Goal: Find specific page/section

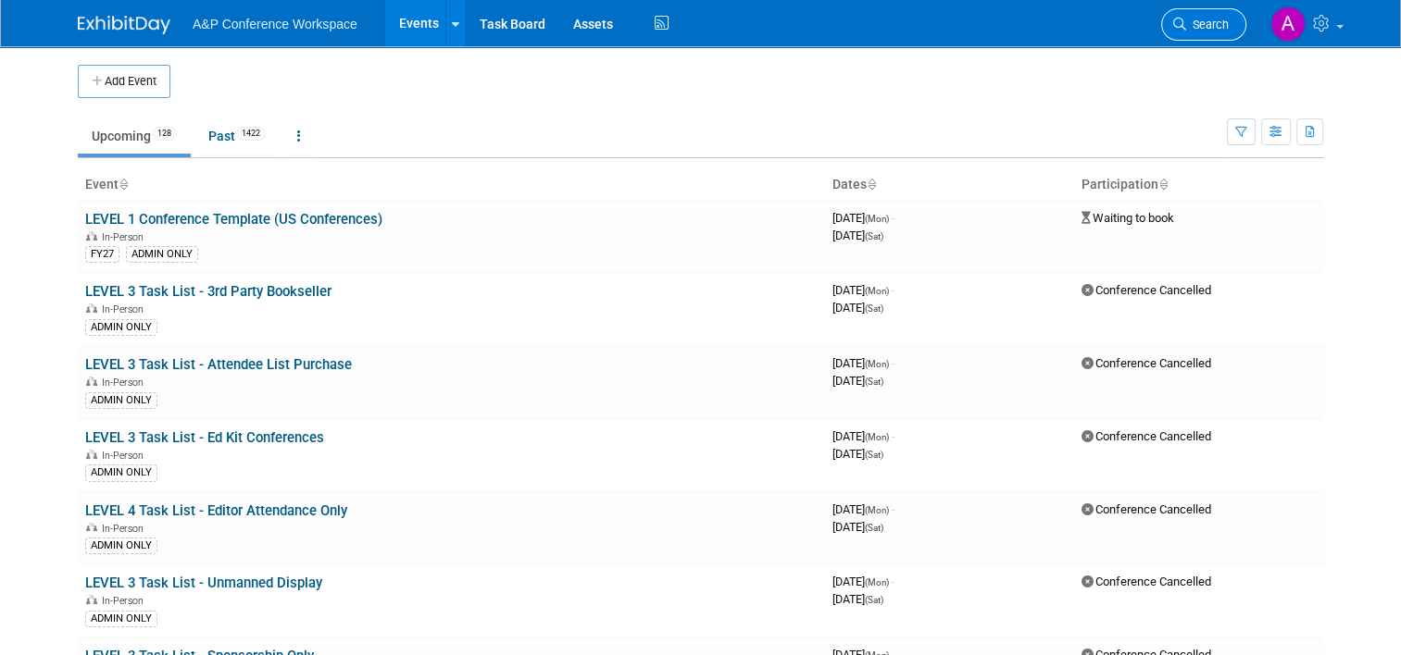
click at [1228, 21] on span "Search" at bounding box center [1207, 25] width 43 height 14
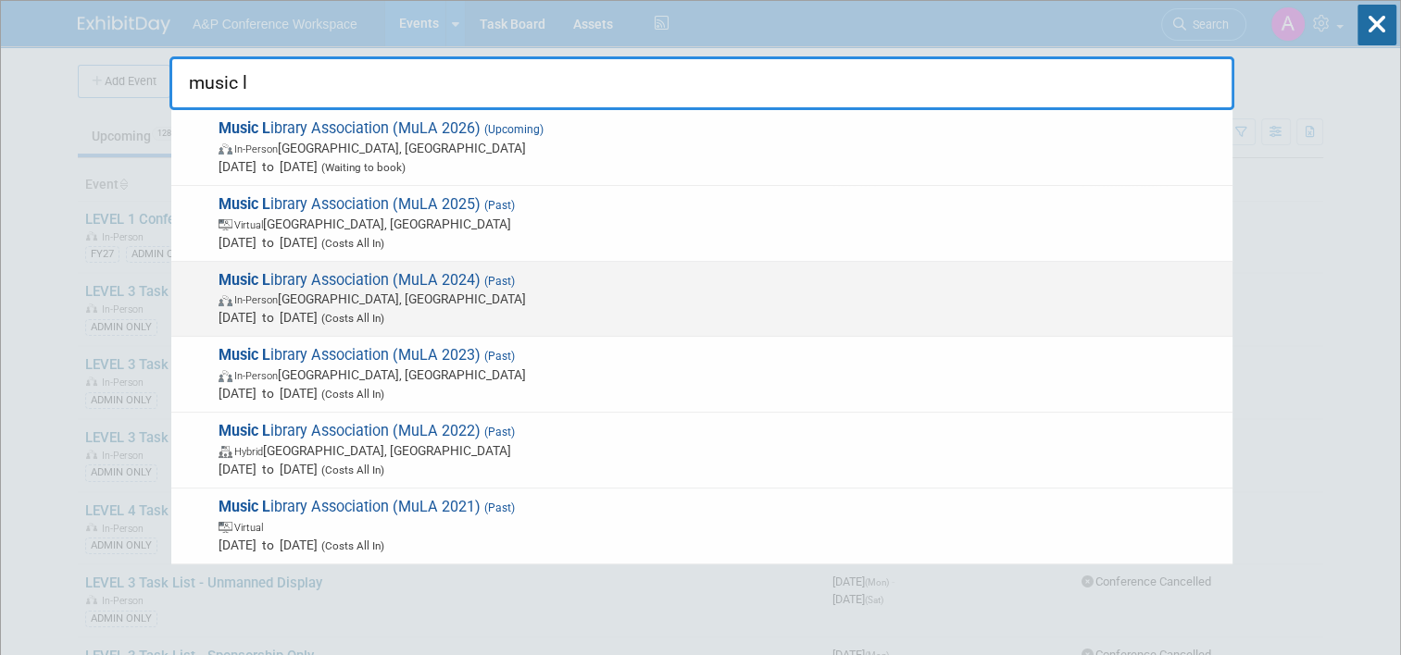
click at [589, 293] on span "In-Person [GEOGRAPHIC_DATA], [GEOGRAPHIC_DATA]" at bounding box center [720, 299] width 1004 height 19
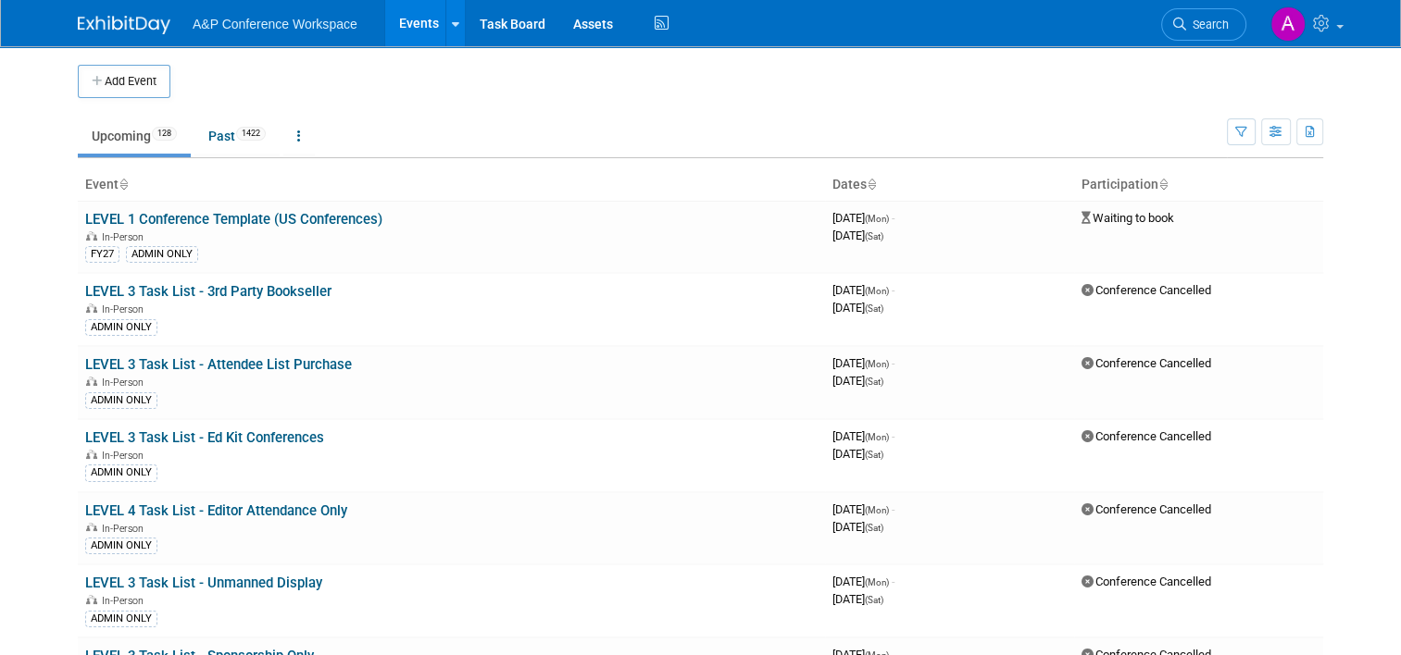
click at [1202, 6] on li "Search" at bounding box center [1203, 22] width 85 height 45
click at [1202, 14] on link "Search" at bounding box center [1203, 24] width 85 height 32
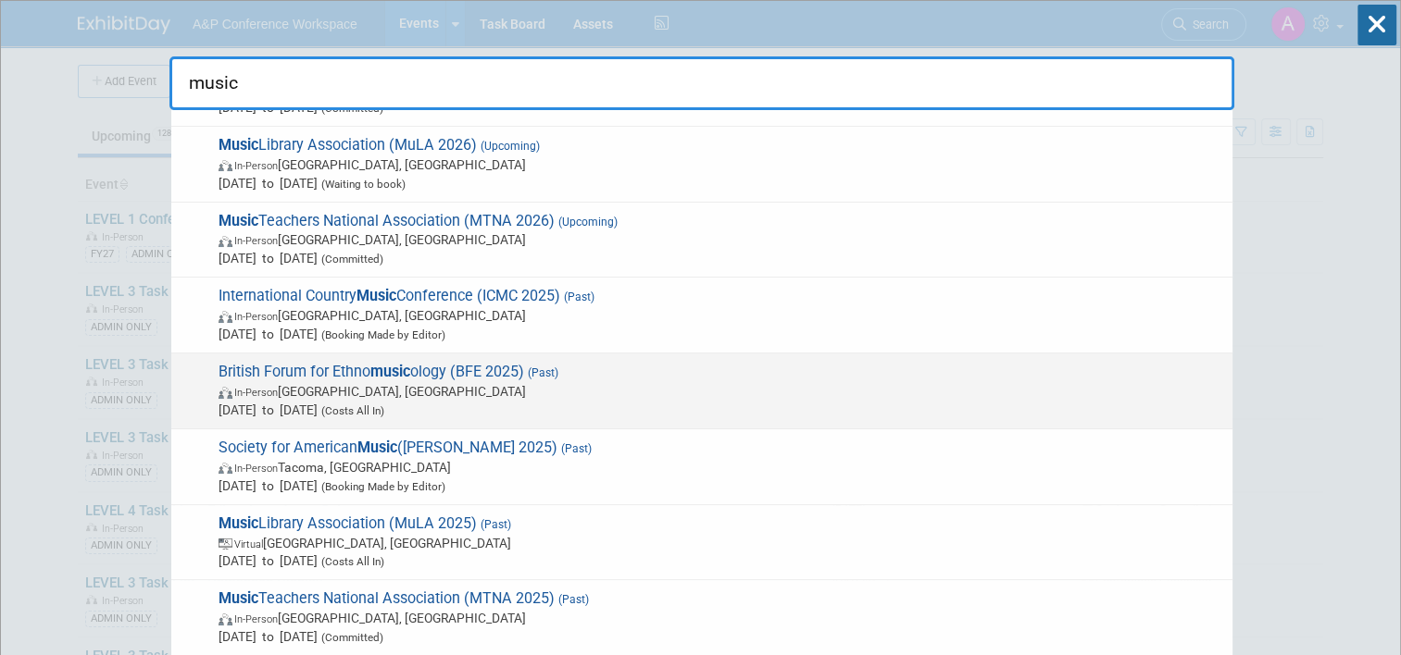
scroll to position [93, 0]
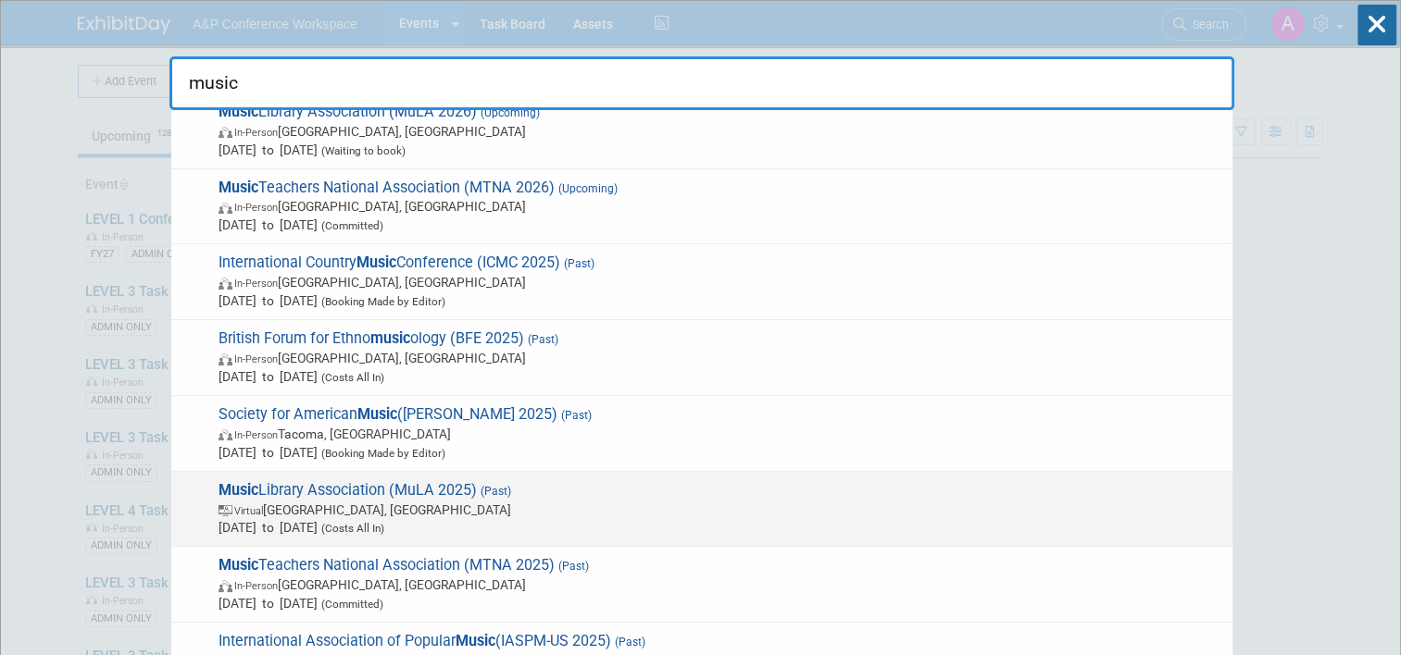
type input "music"
click at [654, 475] on div "Music Library Association (MuLA 2025) (Past) Virtual [GEOGRAPHIC_DATA], [GEOGRA…" at bounding box center [701, 510] width 1061 height 76
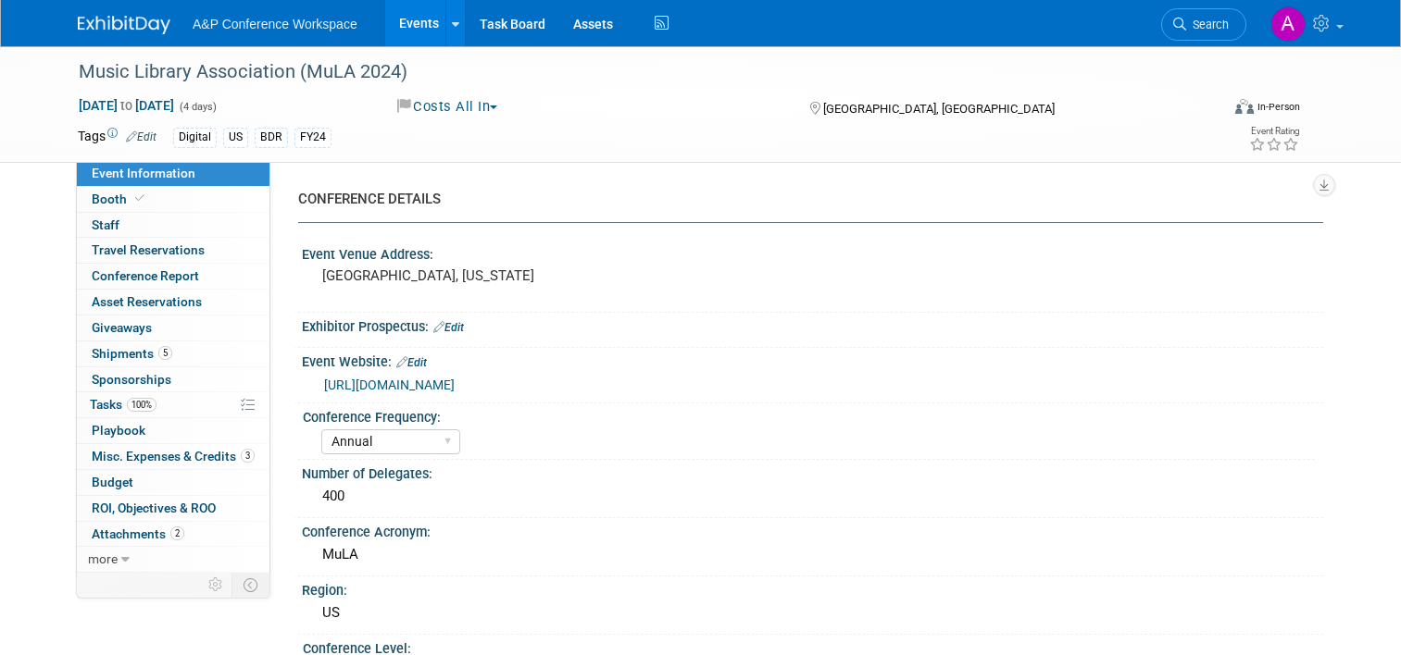
select select "Annual"
select select "Level 2"
select select "In-Person Booth"
select select "Anne Weston"
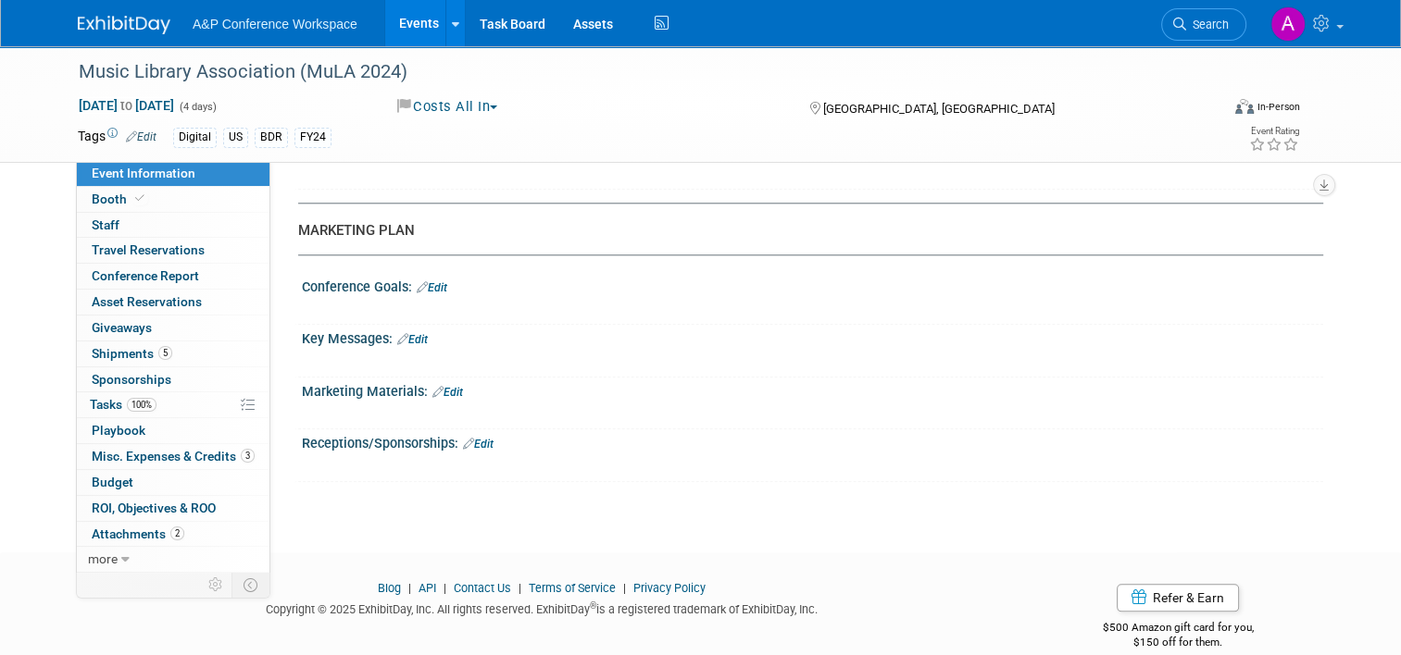
scroll to position [1891, 0]
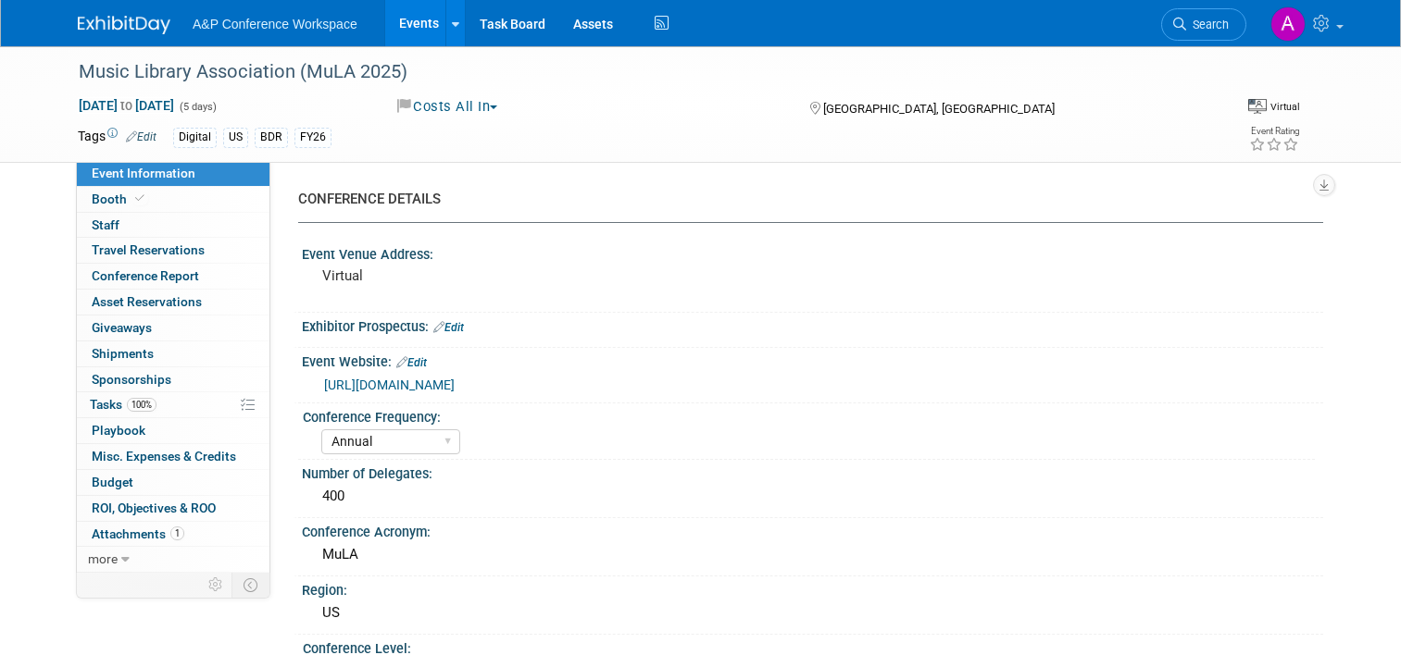
select select "Annual"
select select "Level 2"
select select "Virtual Booth"
select select "Libraries"
select select "Bloomsbury Digital Resources"
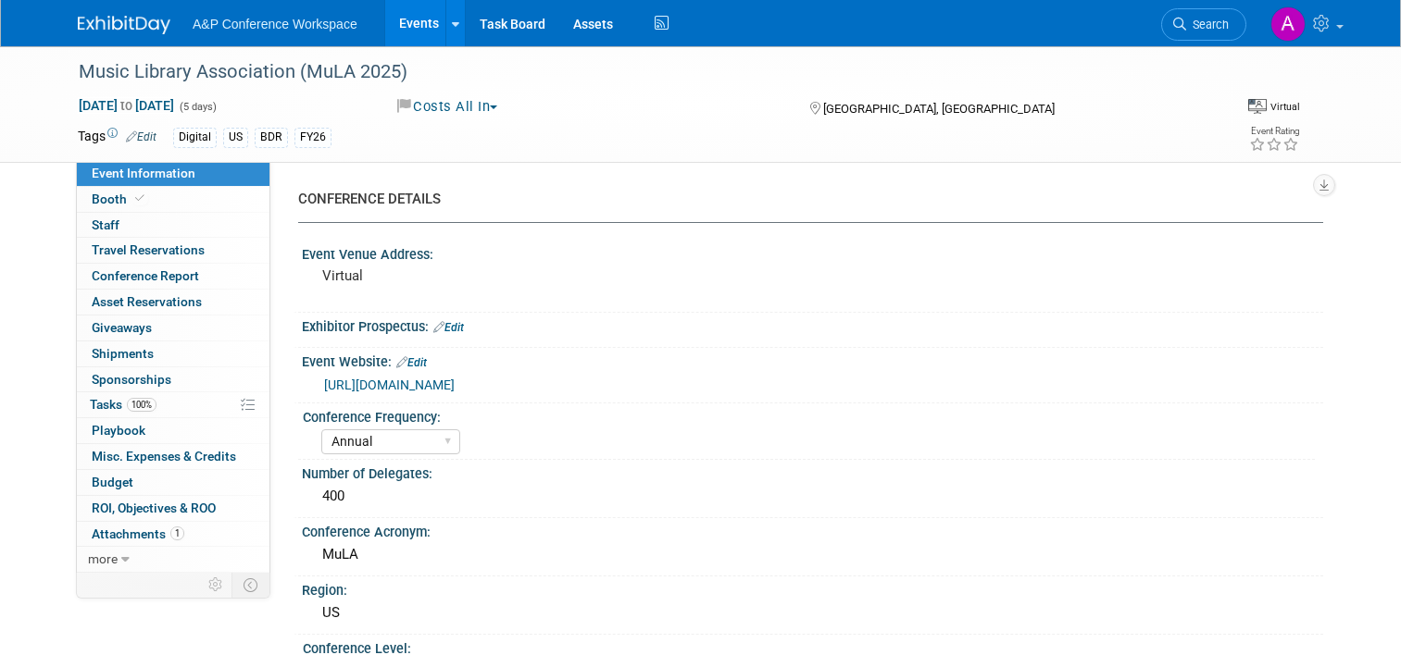
select select "[PERSON_NAME]"
select select "BDR Product Awareness and Trial Generation​"
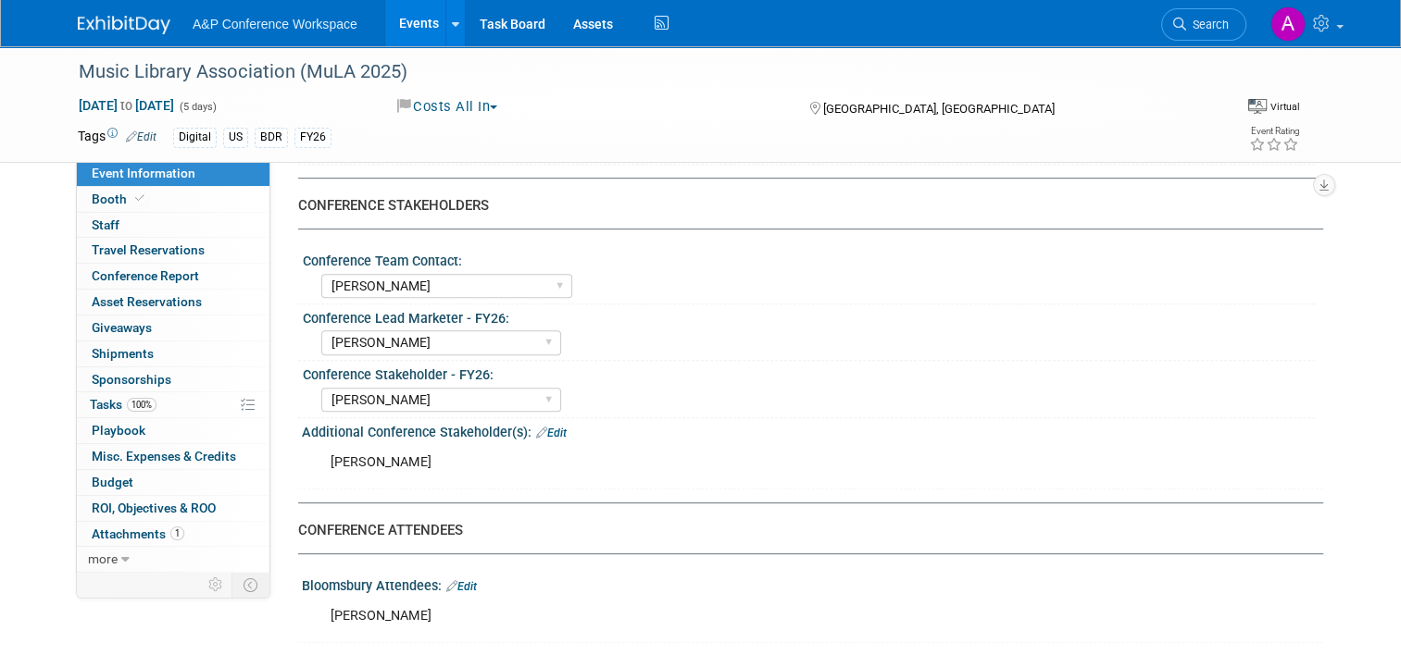
scroll to position [926, 0]
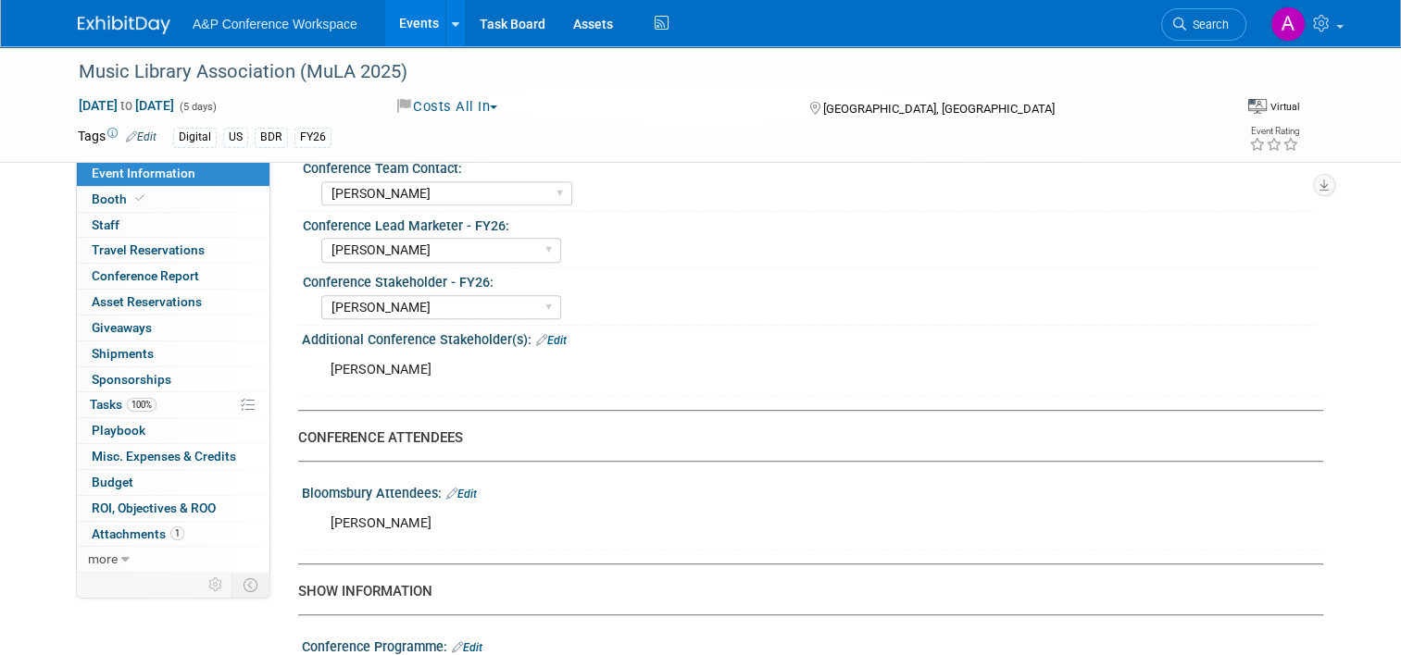
click at [1225, 29] on span "Search" at bounding box center [1207, 25] width 43 height 14
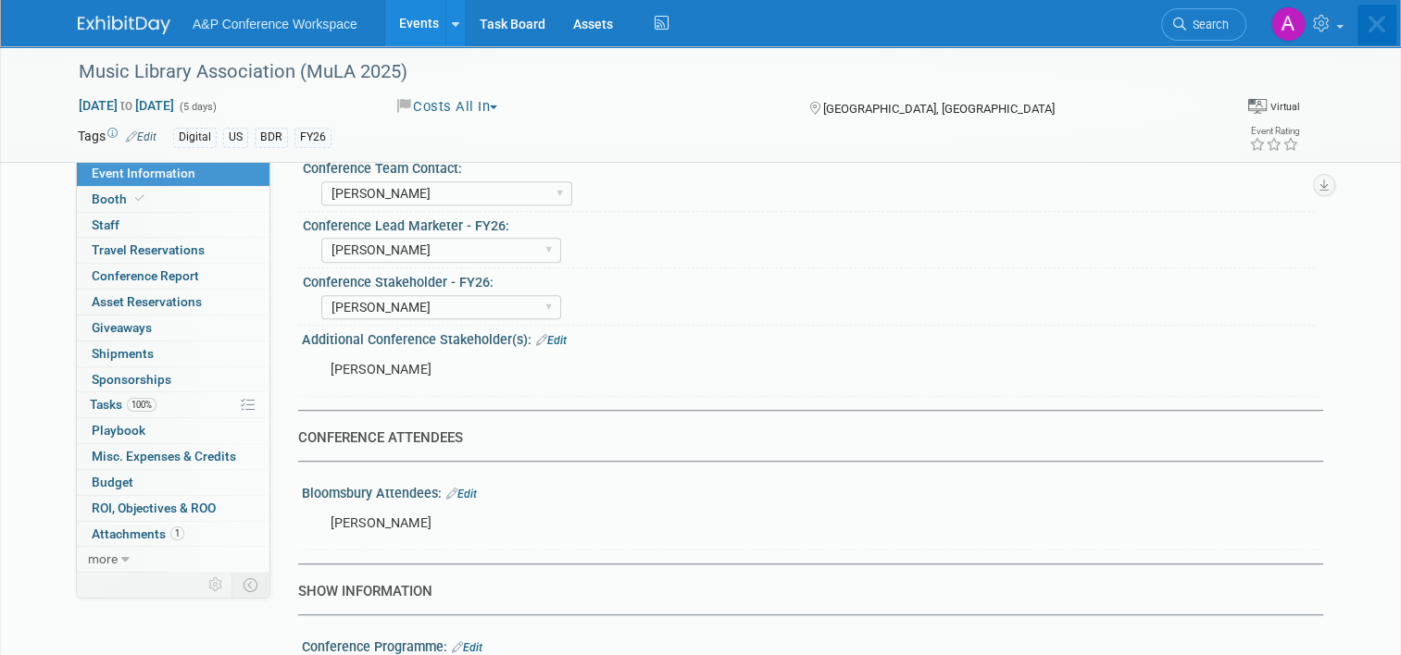
scroll to position [0, 0]
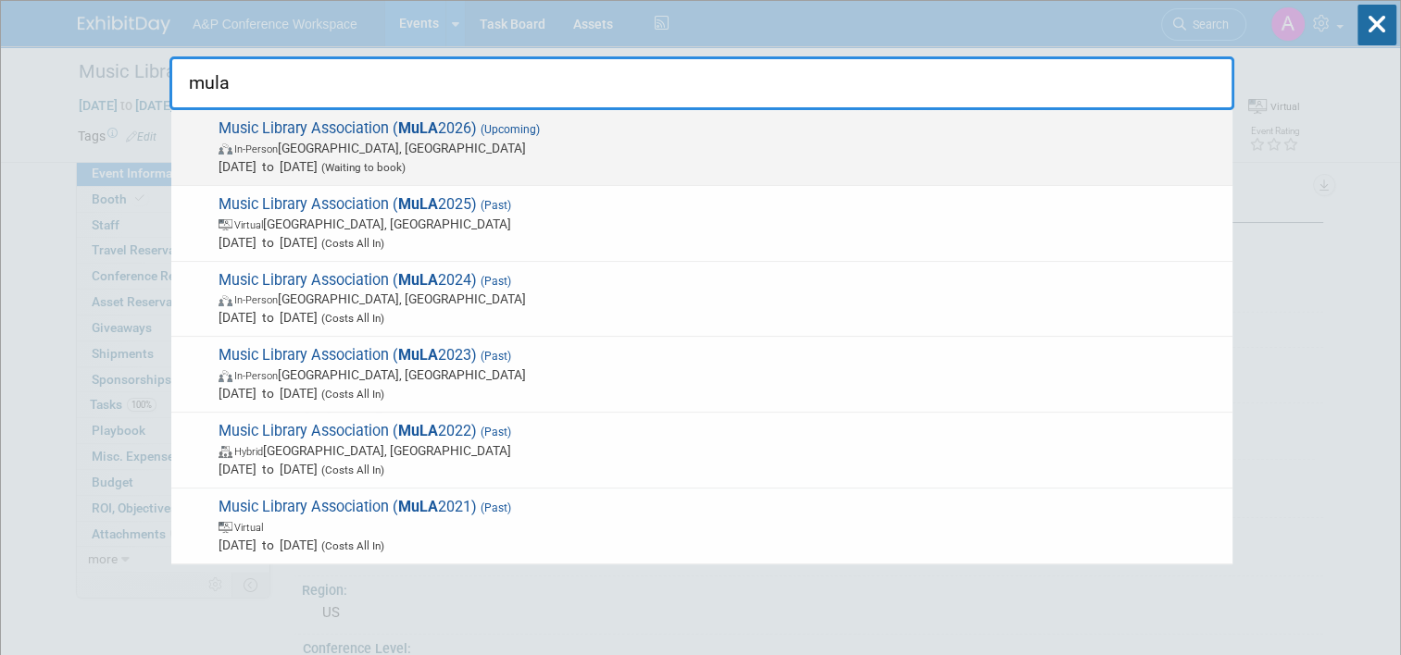
type input "mula"
click at [611, 147] on span "In-Person Salt Lake City, UT" at bounding box center [720, 148] width 1004 height 19
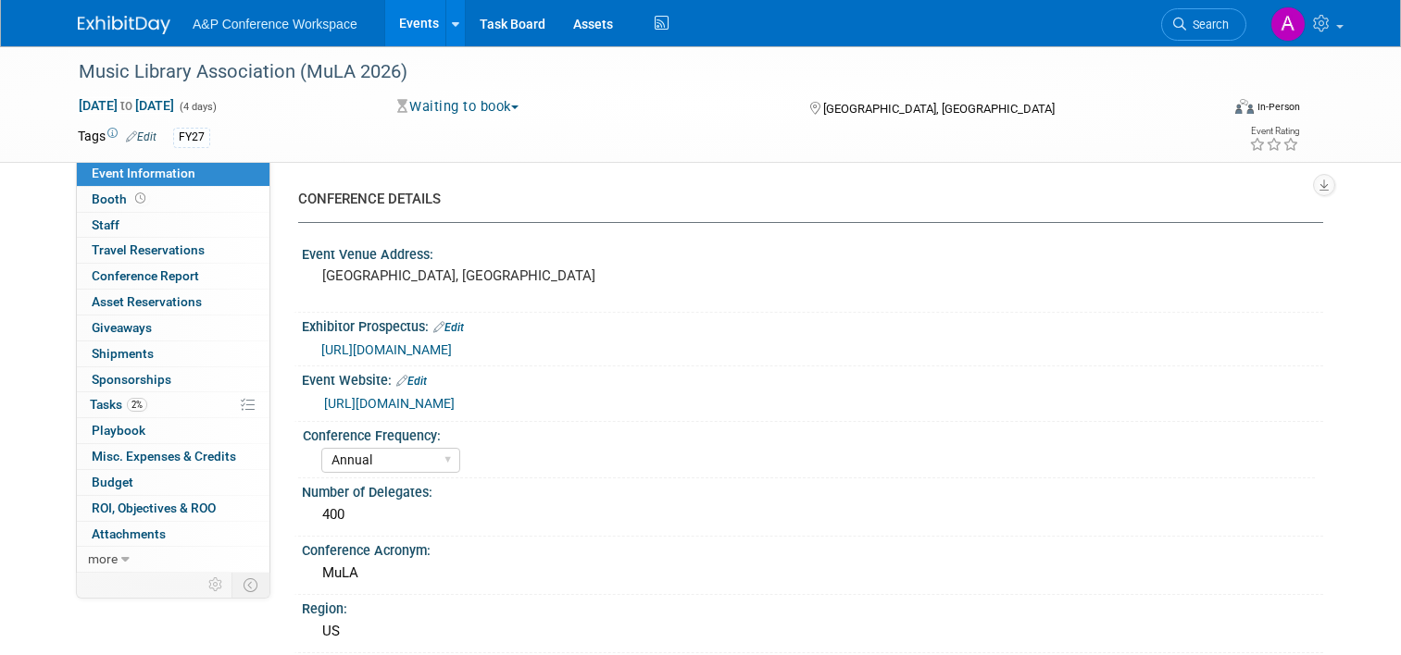
select select "Annual"
select select "Level 1"
select select "In-Person Booth"
select select "Libraries"
select select "Bloomsbury Digital Resources"
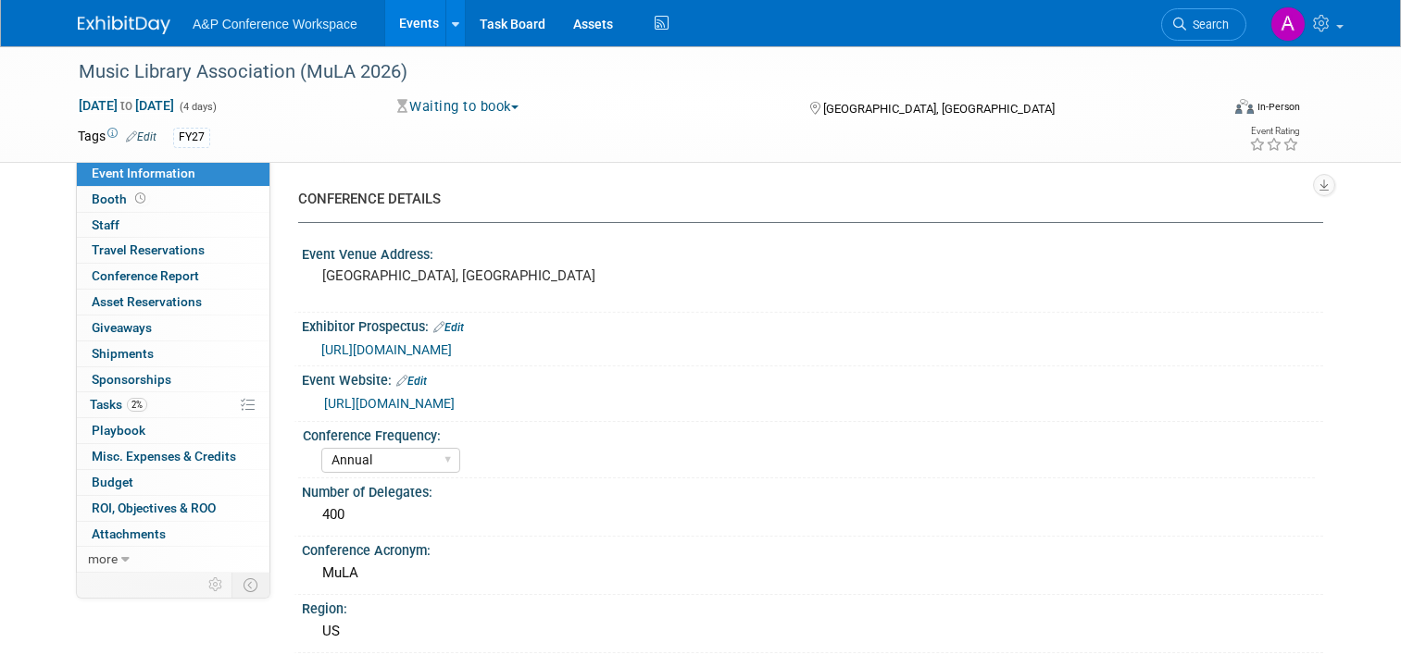
select select "Anne Weston"
select select "Jenny Liddiard"
select select "BDR Product Awareness and Trial Generation​"
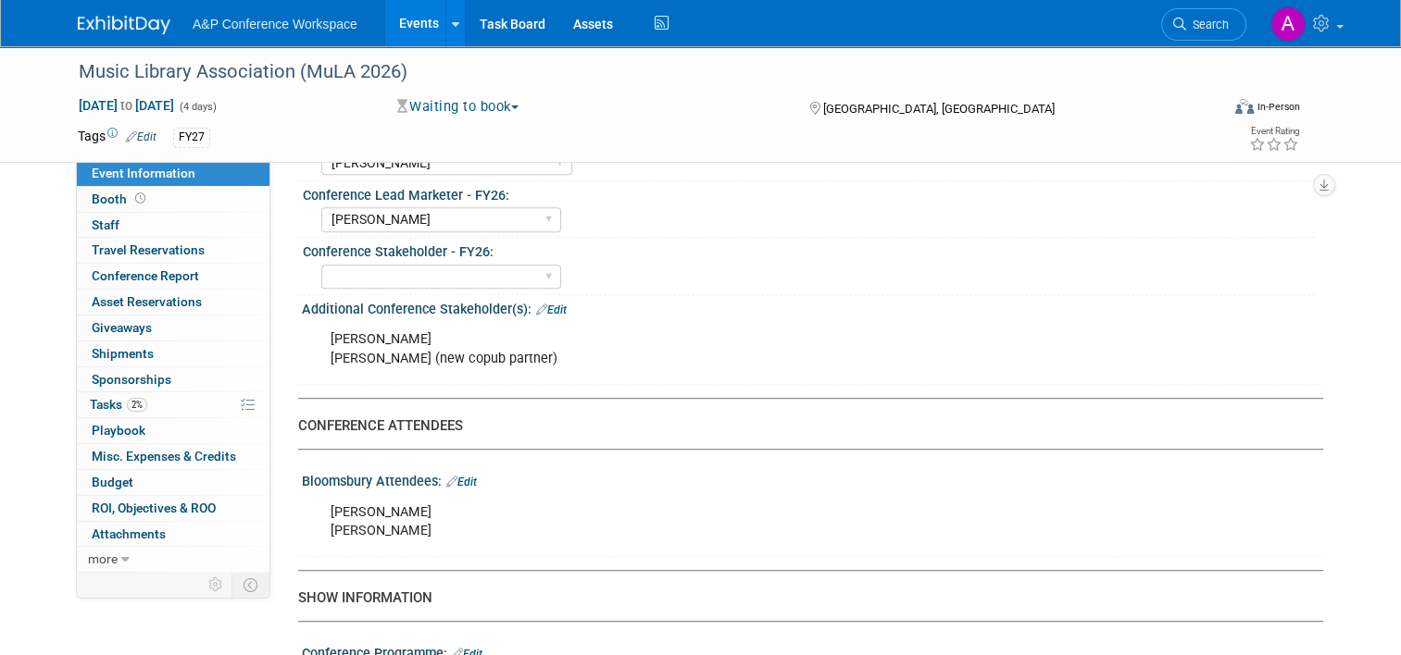
scroll to position [1018, 0]
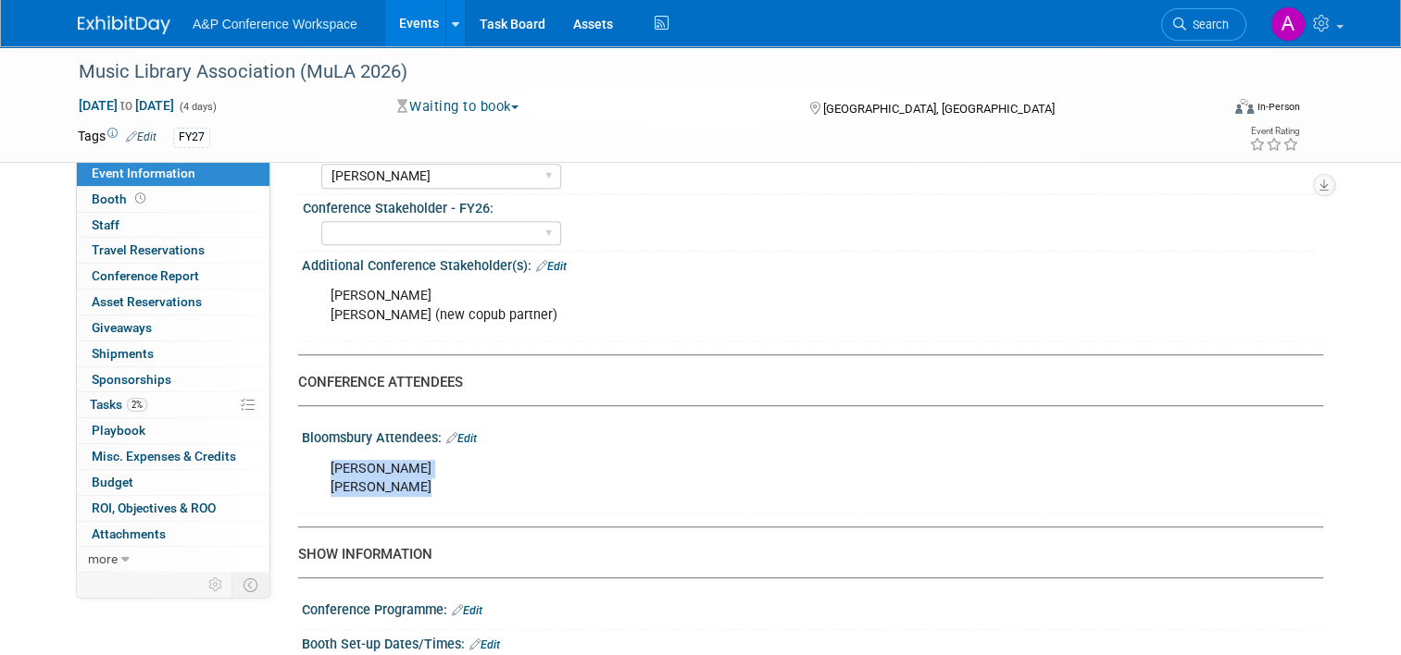
drag, startPoint x: 320, startPoint y: 460, endPoint x: 417, endPoint y: 474, distance: 97.3
click at [417, 474] on div "Katie Bennett Erinn Slanina" at bounding box center [721, 479] width 807 height 56
copy div "Katie Bennett Erinn Slanina"
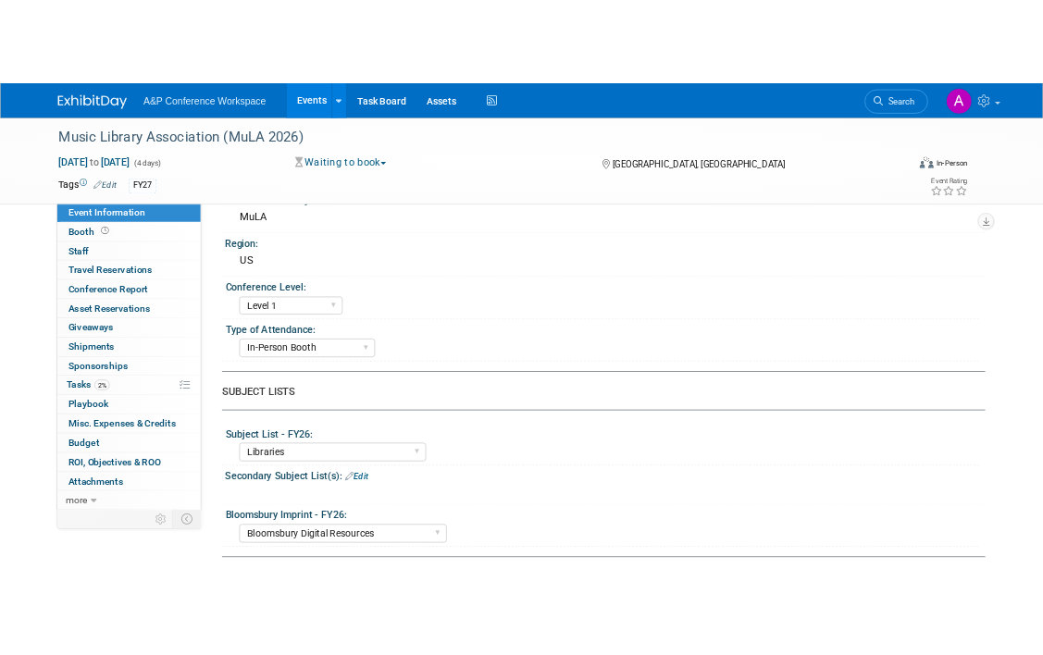
scroll to position [463, 0]
